Goal: Check status: Check status

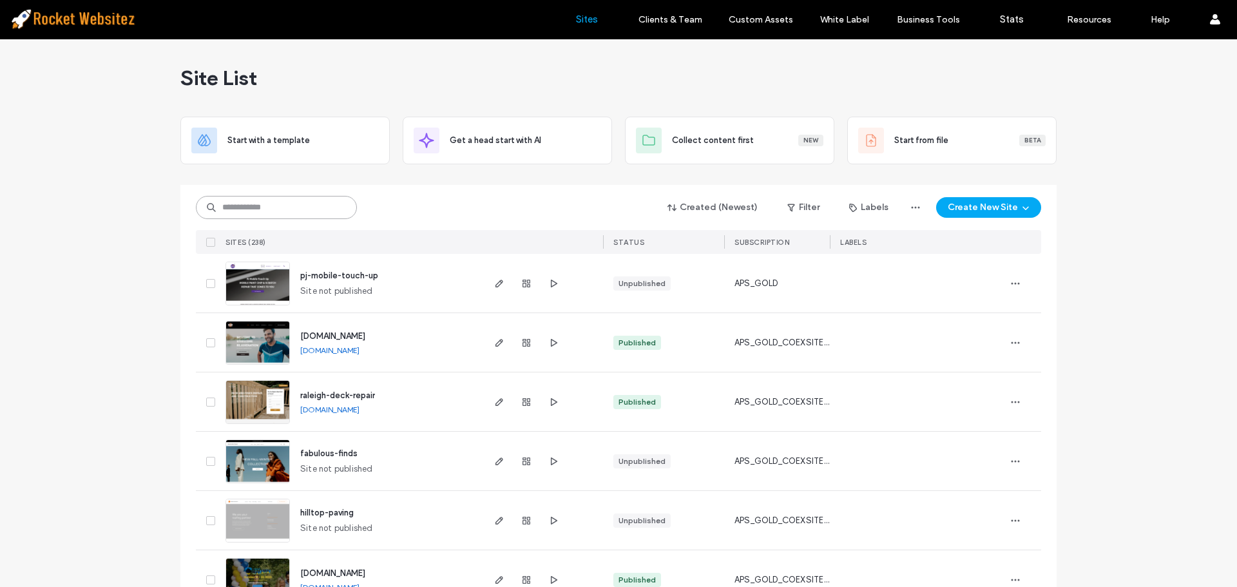
click at [239, 203] on input at bounding box center [276, 207] width 161 height 23
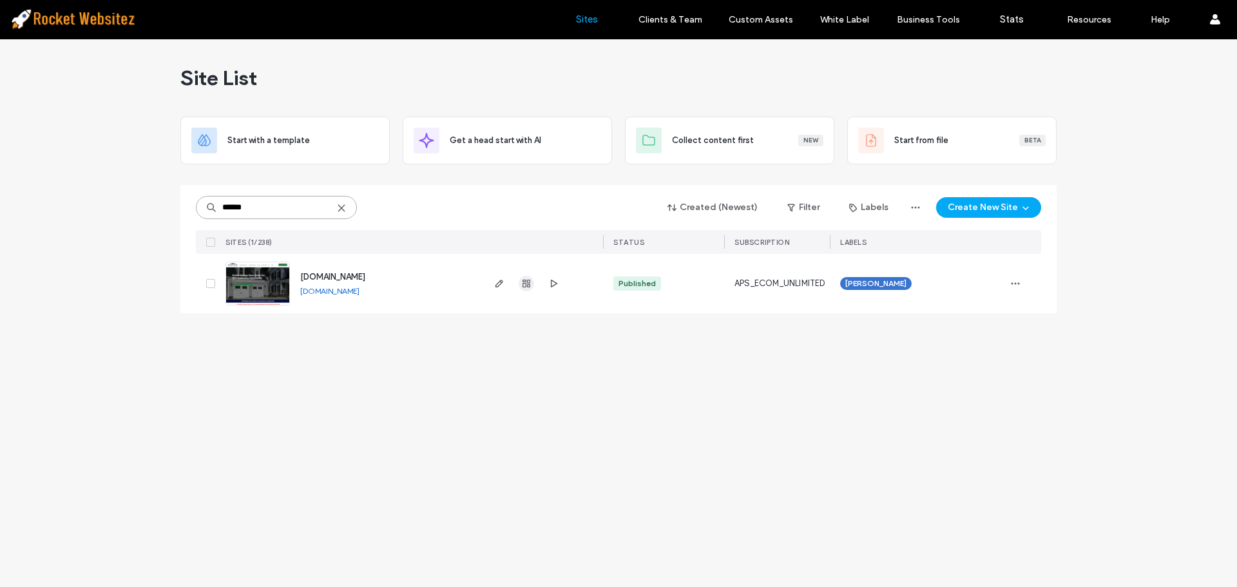
type input "******"
click at [523, 281] on use "button" at bounding box center [527, 284] width 8 height 8
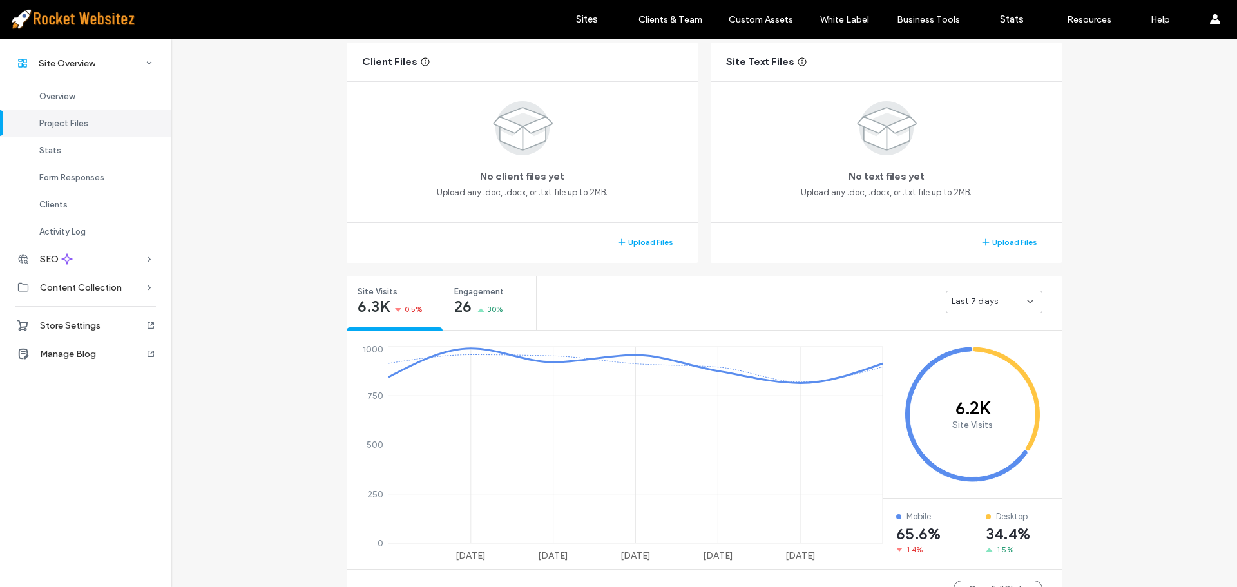
scroll to position [258, 0]
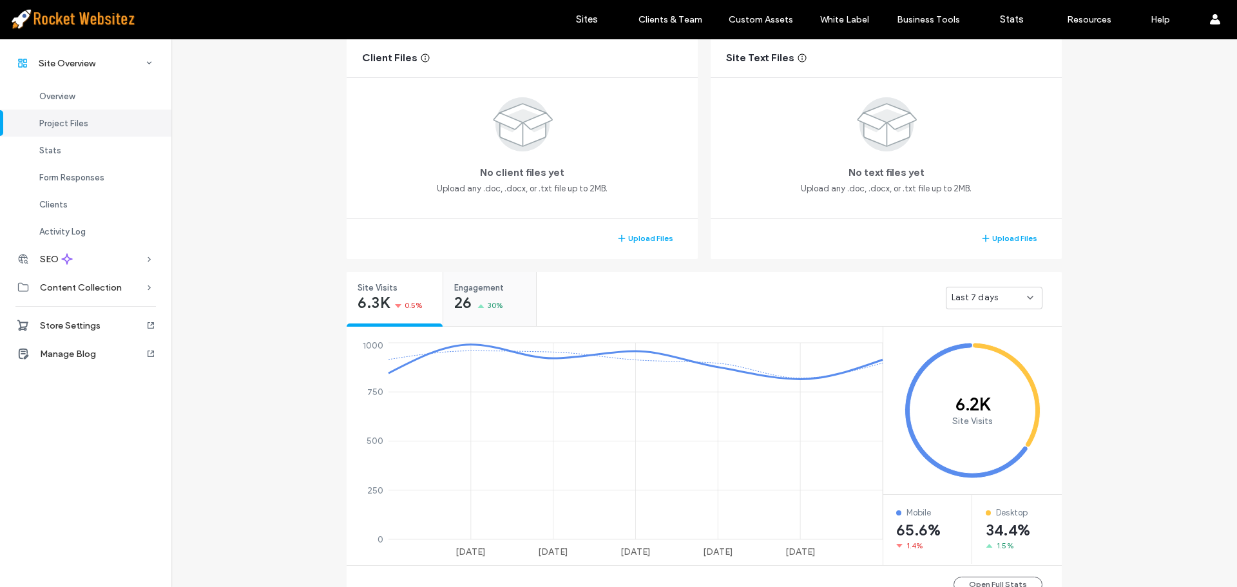
click at [512, 310] on div "Engagement 26 30%" at bounding box center [489, 296] width 93 height 48
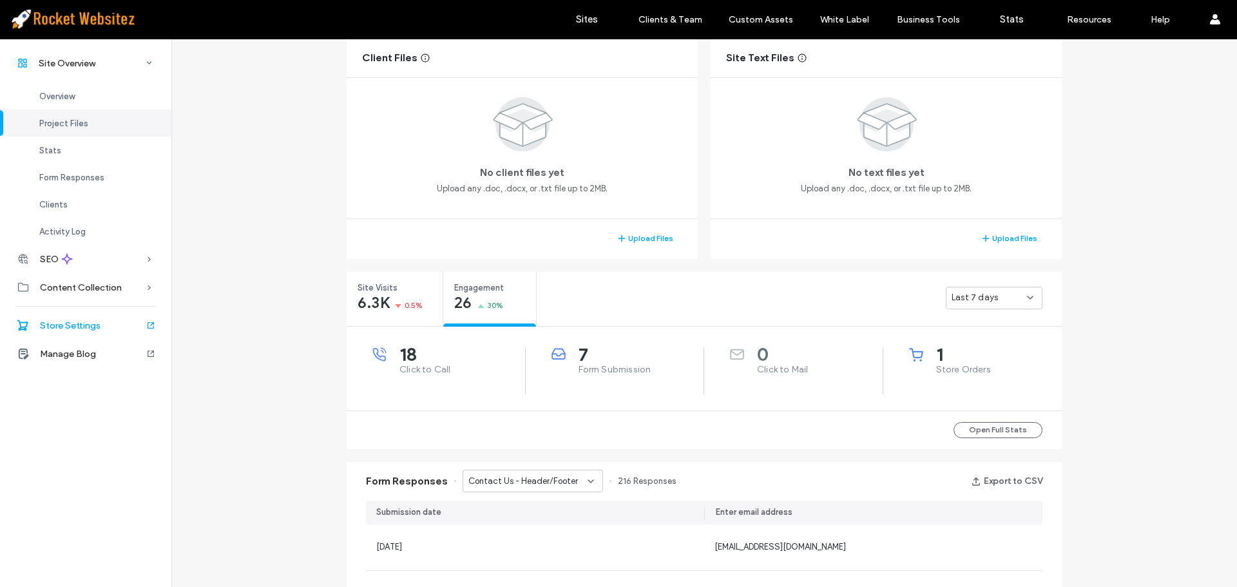
click at [55, 329] on span "Store Settings" at bounding box center [70, 325] width 61 height 11
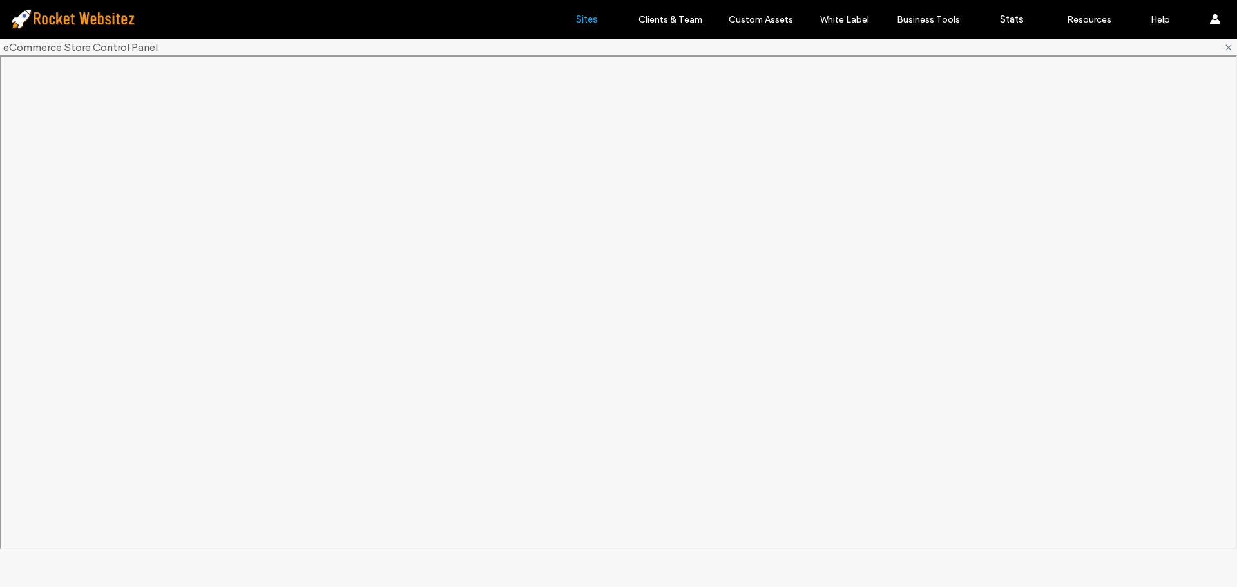
click at [603, 28] on link "Sites" at bounding box center [586, 19] width 77 height 39
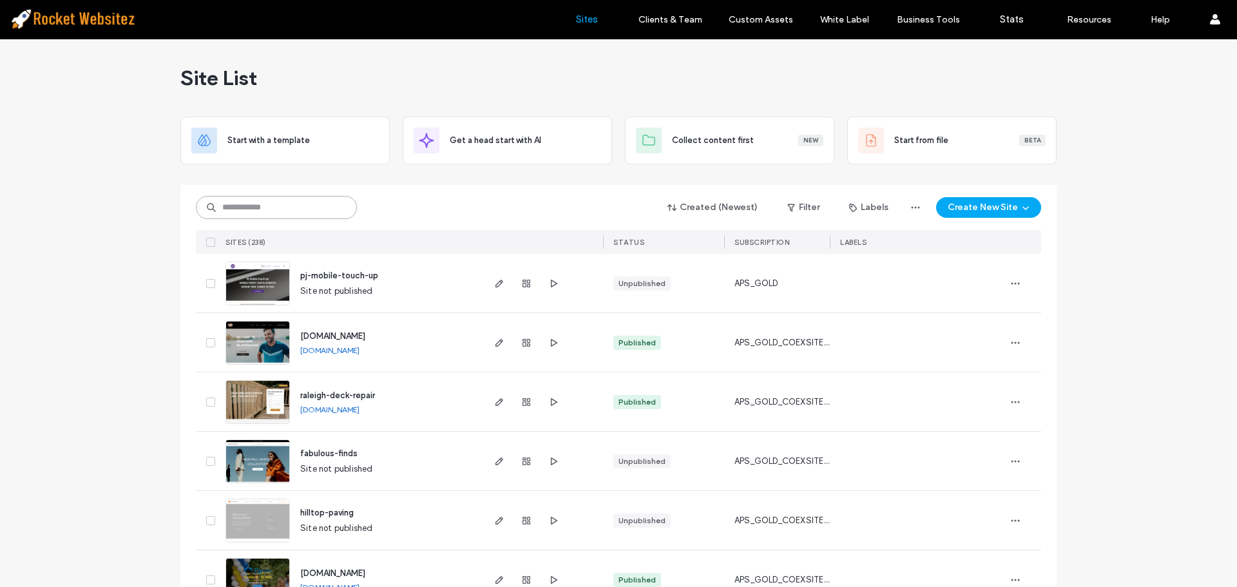
click at [291, 211] on input at bounding box center [276, 207] width 161 height 23
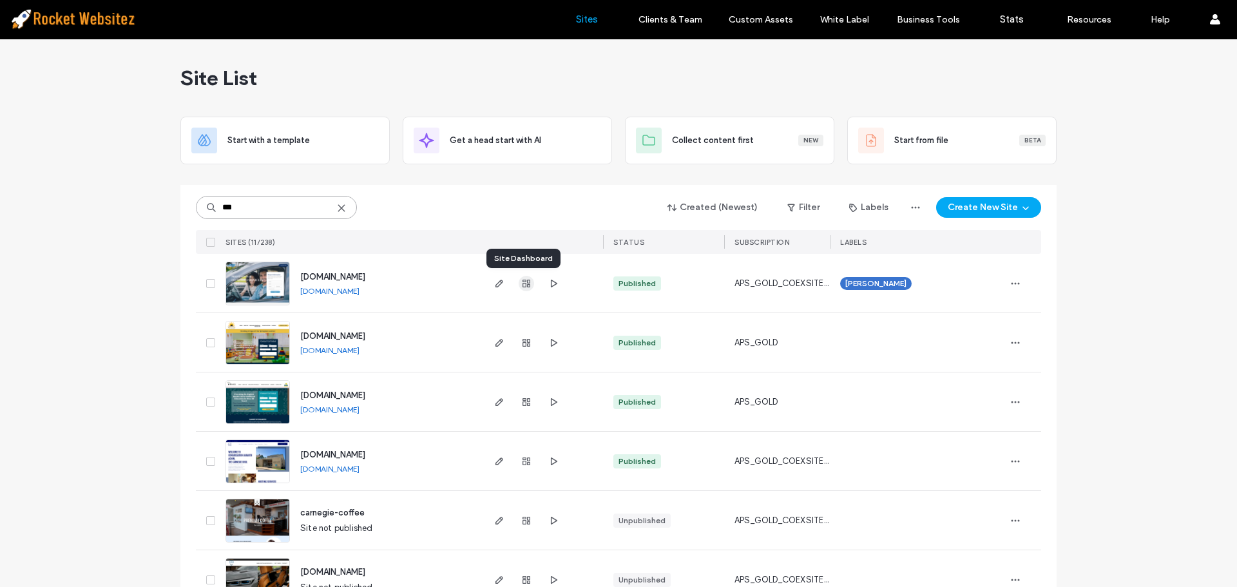
type input "***"
click at [524, 286] on icon "button" at bounding box center [526, 283] width 10 height 10
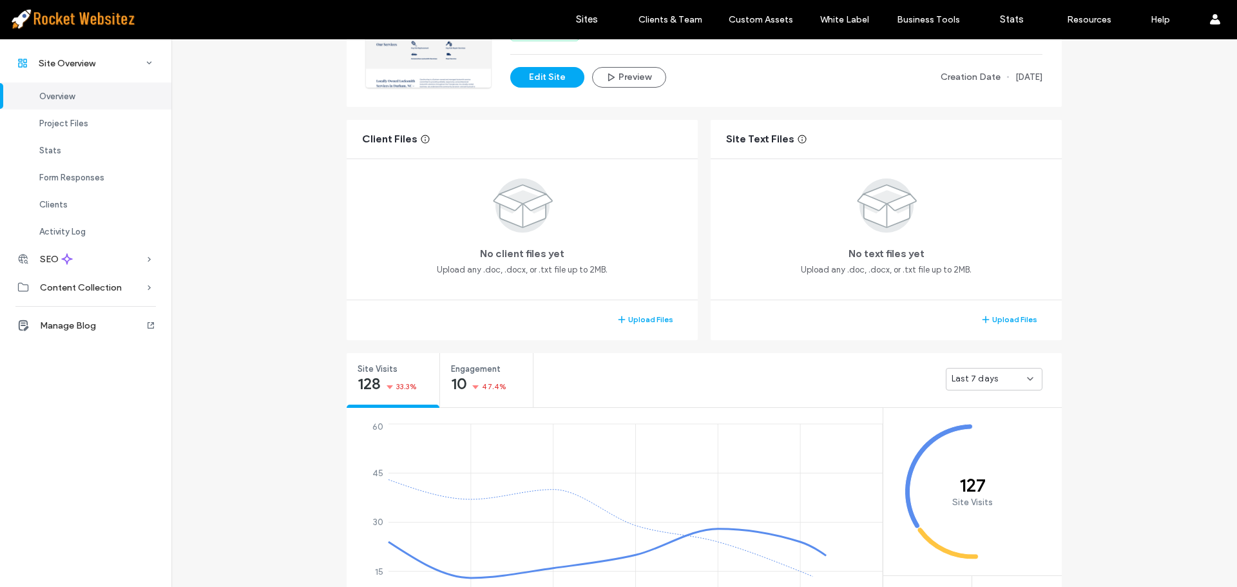
scroll to position [193, 0]
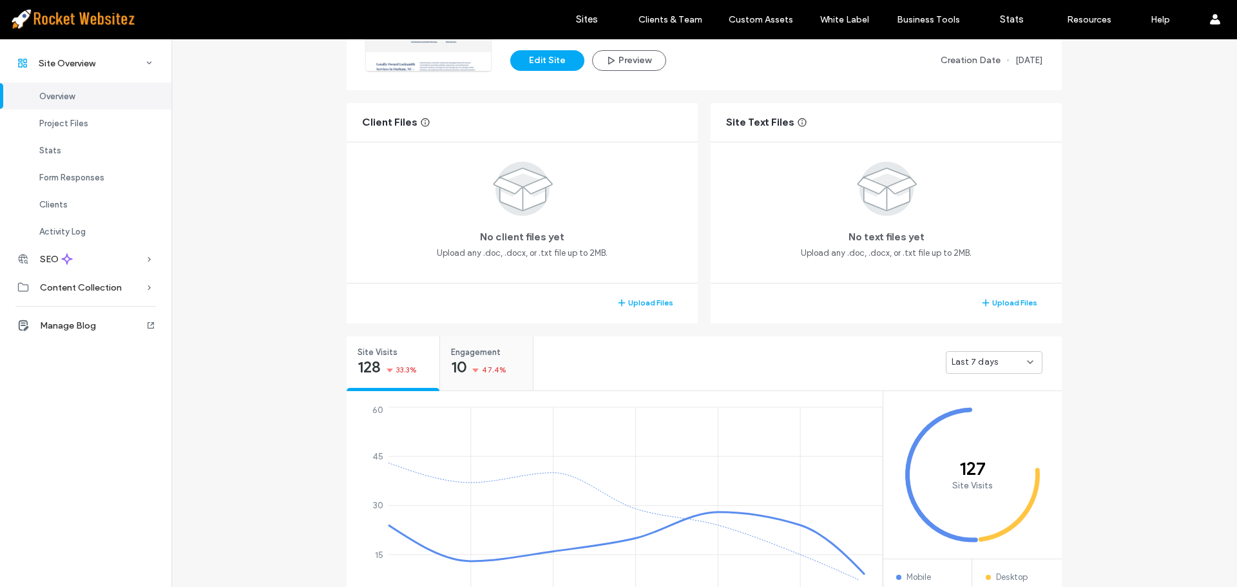
click at [506, 363] on div "Engagement 10 47.4%" at bounding box center [486, 360] width 93 height 48
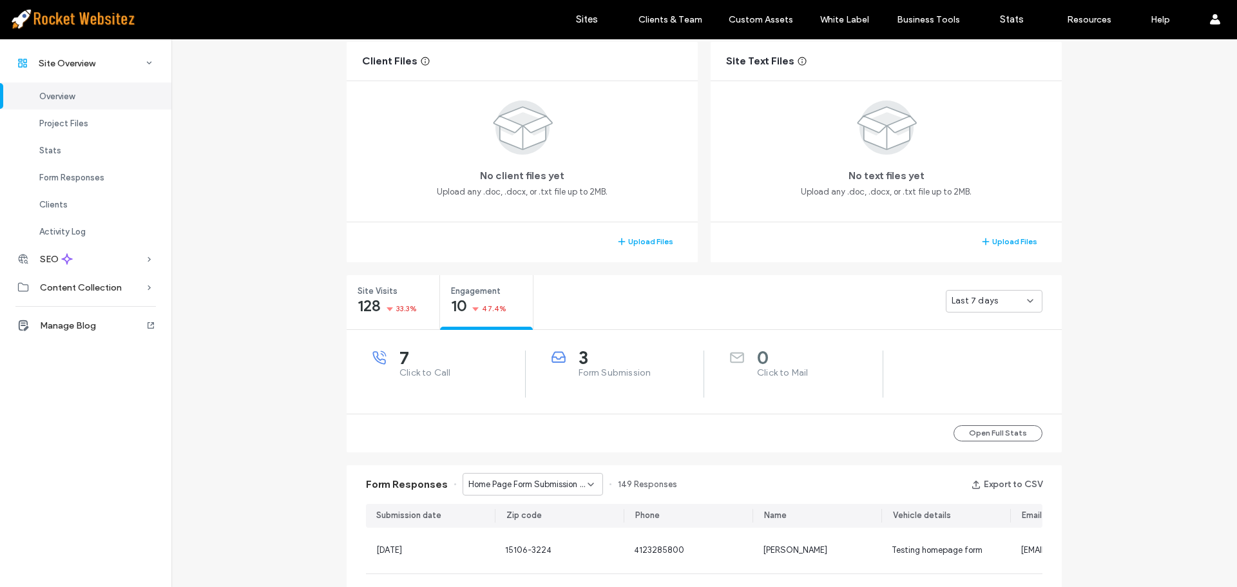
scroll to position [322, 0]
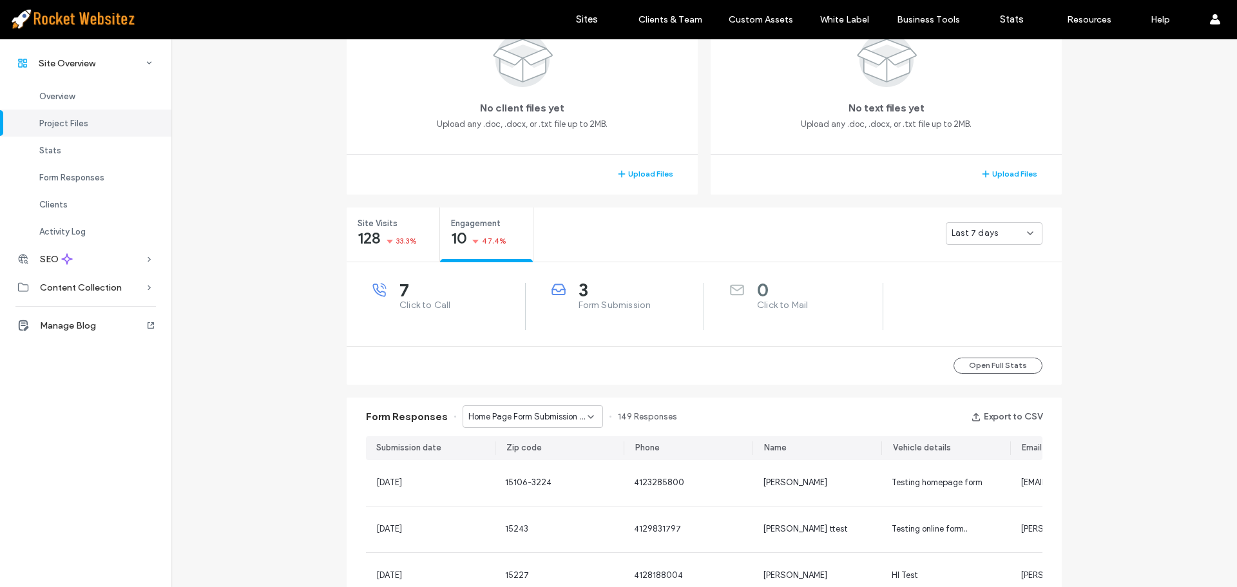
click at [588, 327] on div "3 Form Submission" at bounding box center [615, 306] width 179 height 47
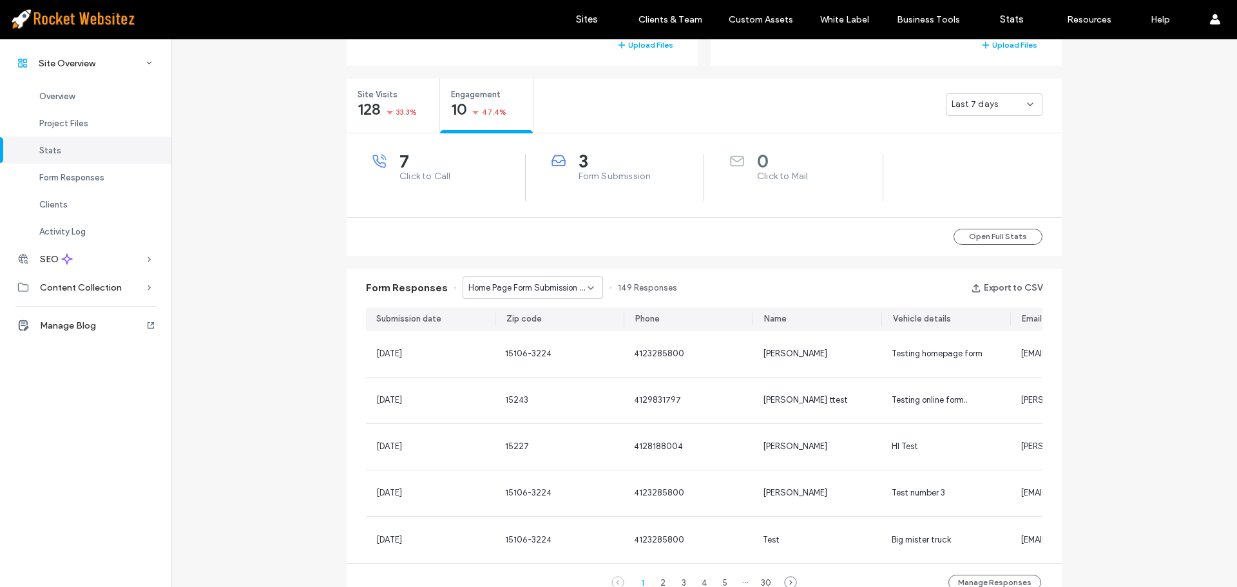
click at [535, 287] on span "Home Page Form Submission - Home page" at bounding box center [527, 288] width 119 height 13
click at [517, 336] on span "Request a Free Estimate - Contact Us popup" at bounding box center [524, 333] width 124 height 13
click at [526, 289] on span "Request a Free Estimate - Contact Us popup" at bounding box center [527, 288] width 119 height 13
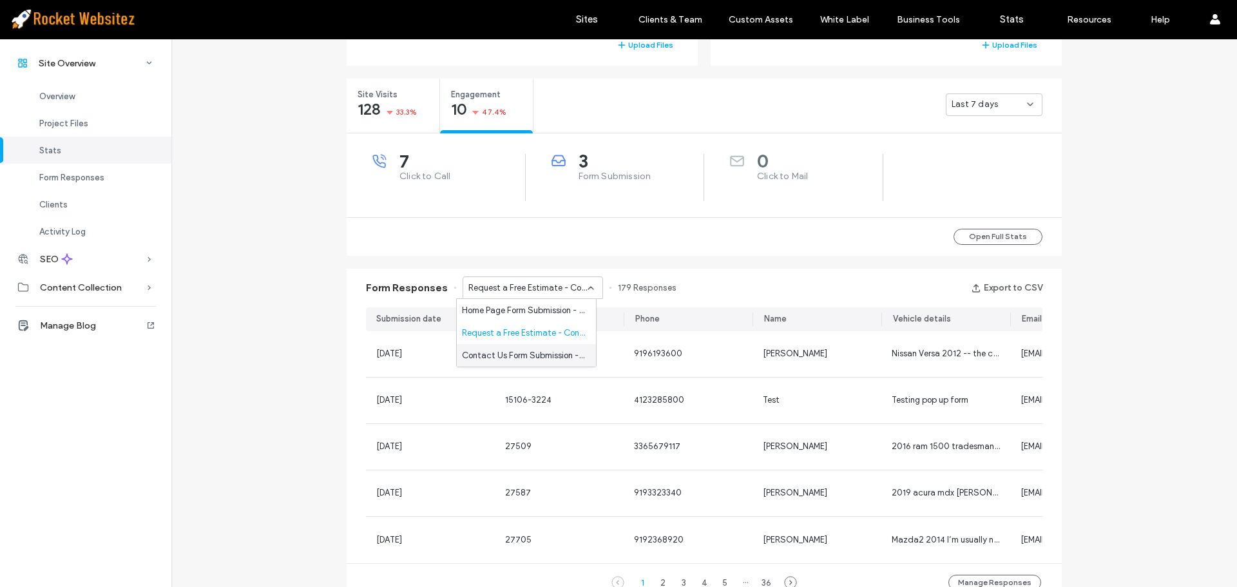
click at [509, 357] on span "Contact Us Form Submission - Contact Us page" at bounding box center [524, 355] width 124 height 13
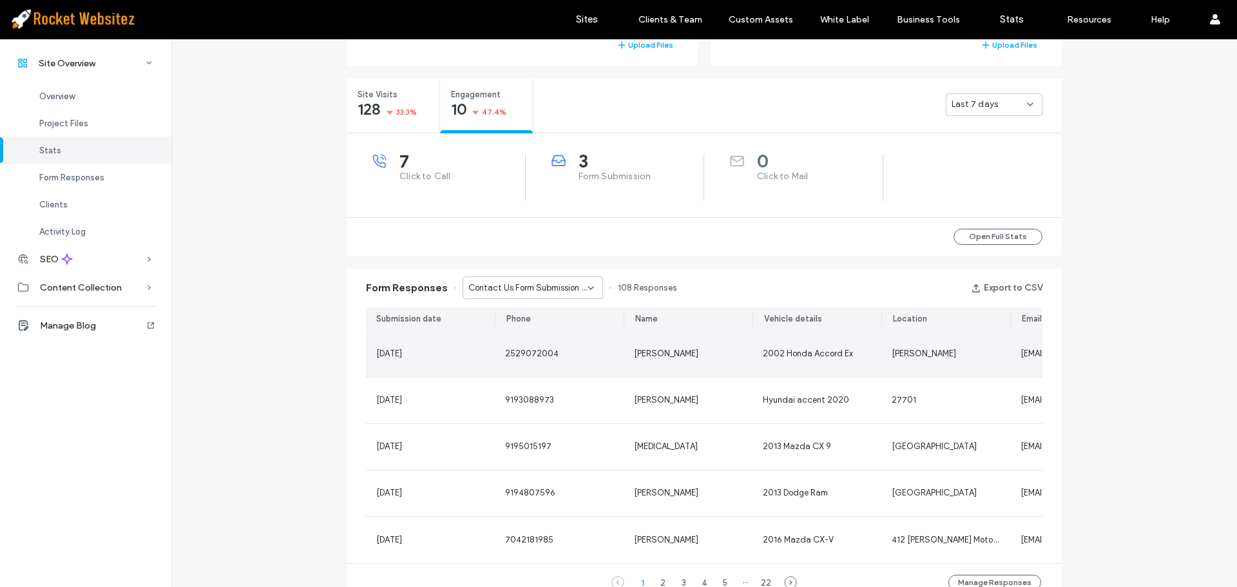
click at [511, 357] on span "2529072004" at bounding box center [531, 354] width 53 height 10
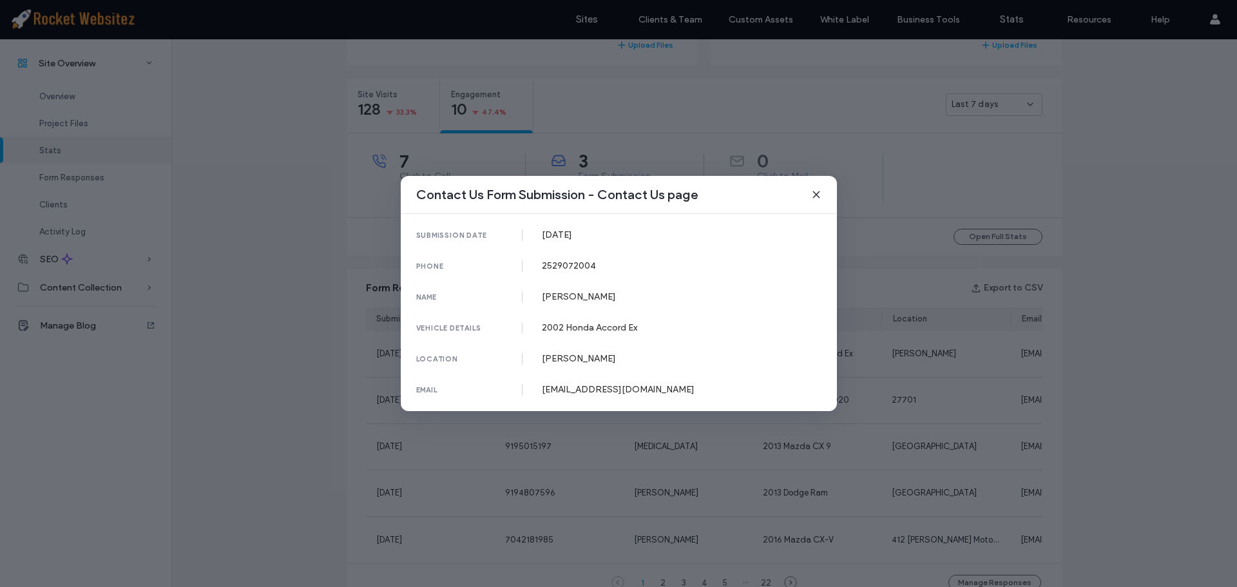
click at [511, 357] on div "location" at bounding box center [469, 359] width 107 height 12
click at [818, 193] on use at bounding box center [816, 194] width 6 height 6
